Goal: Find specific page/section: Find specific page/section

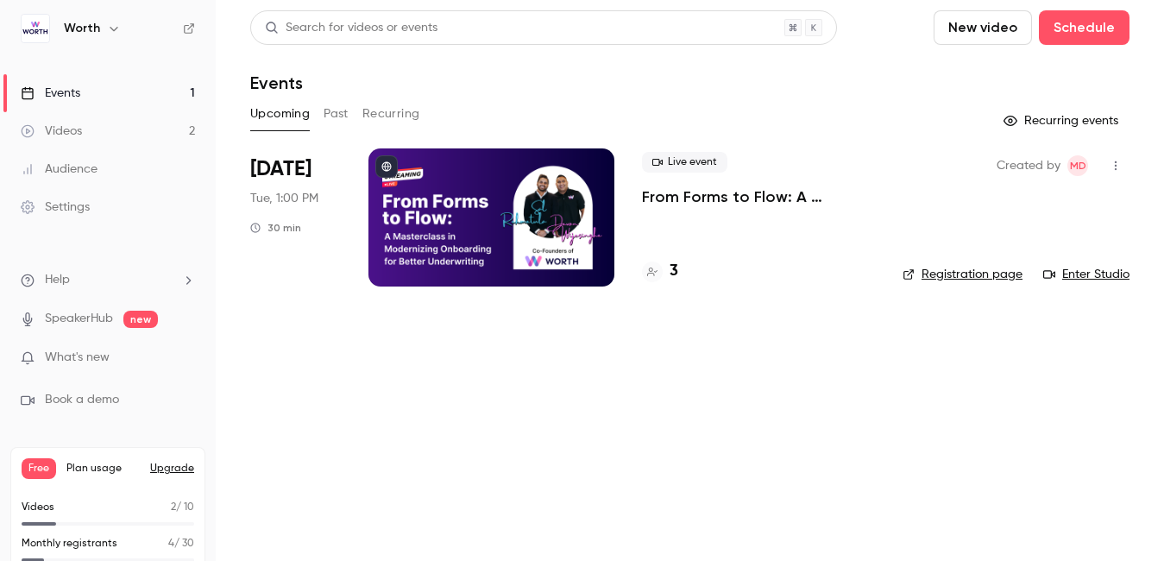
click at [465, 189] on div at bounding box center [491, 217] width 246 height 138
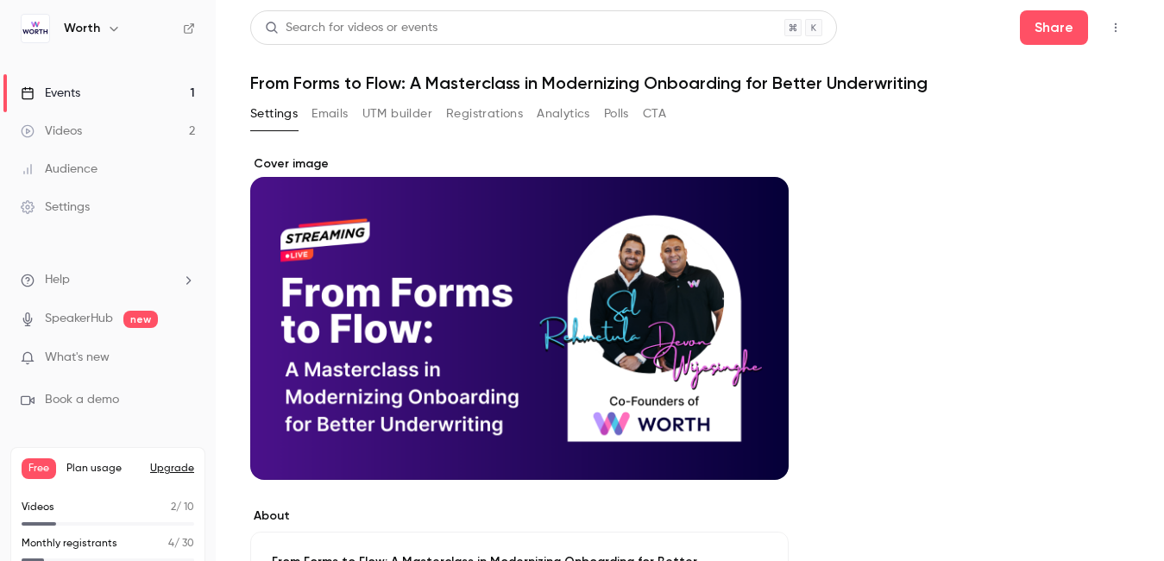
click at [424, 127] on button "UTM builder" at bounding box center [397, 114] width 70 height 28
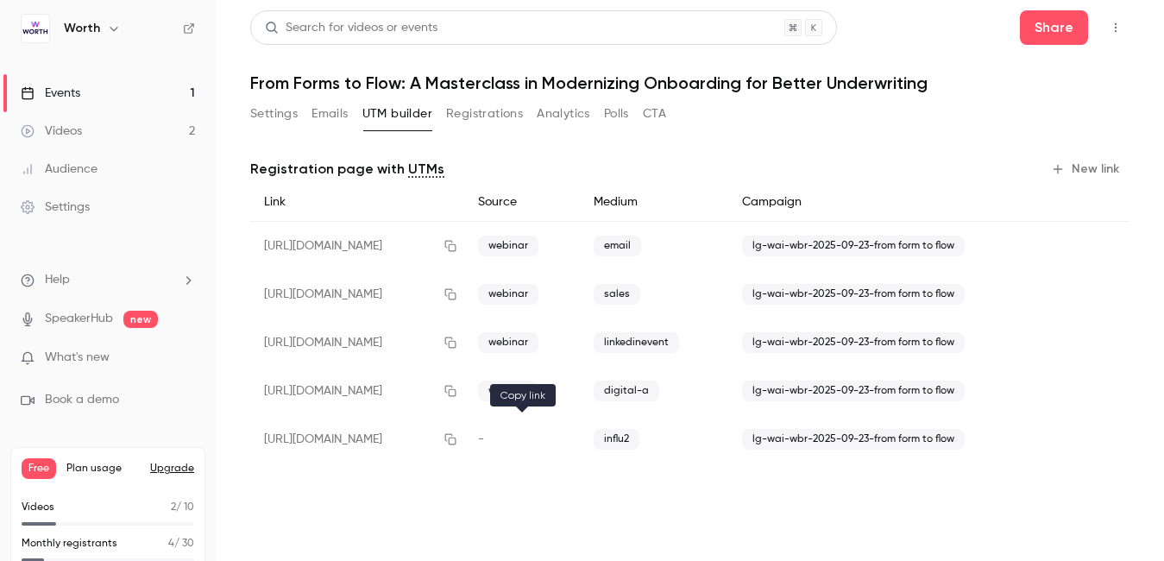
click at [456, 439] on icon "button" at bounding box center [450, 439] width 11 height 11
